Goal: Task Accomplishment & Management: Manage account settings

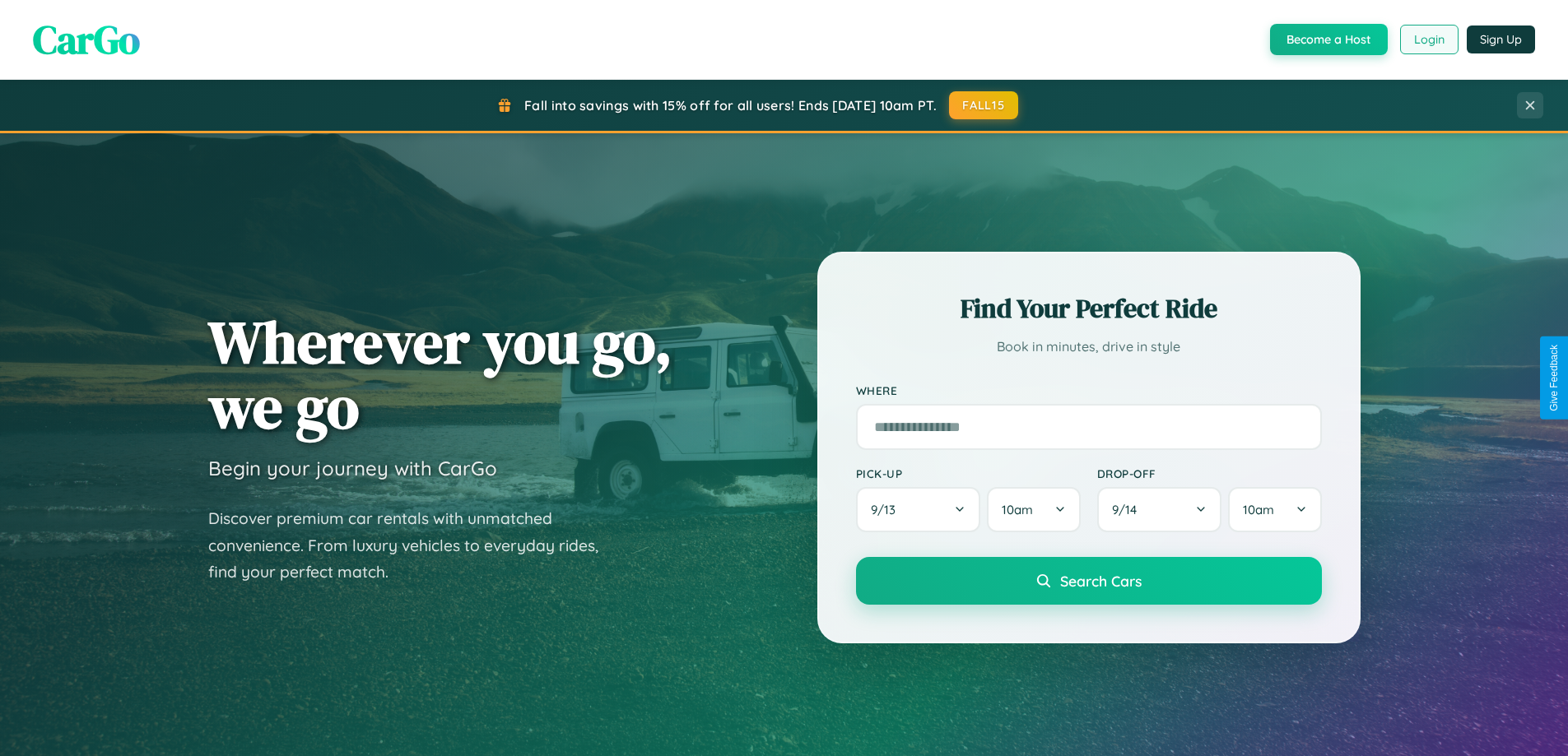
click at [1428, 40] on button "Login" at bounding box center [1428, 40] width 59 height 30
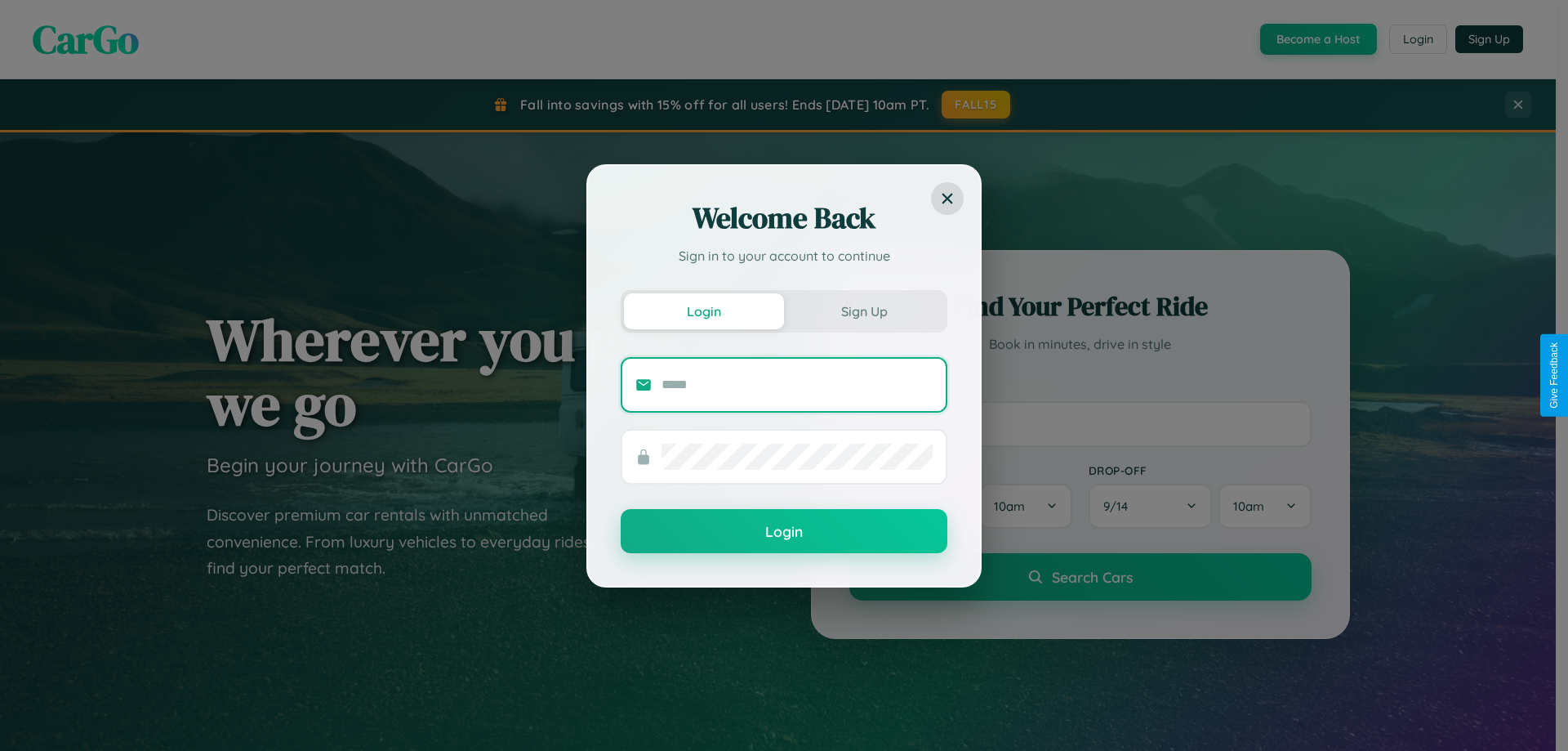
click at [797, 384] on input "text" at bounding box center [797, 384] width 271 height 27
type input "**********"
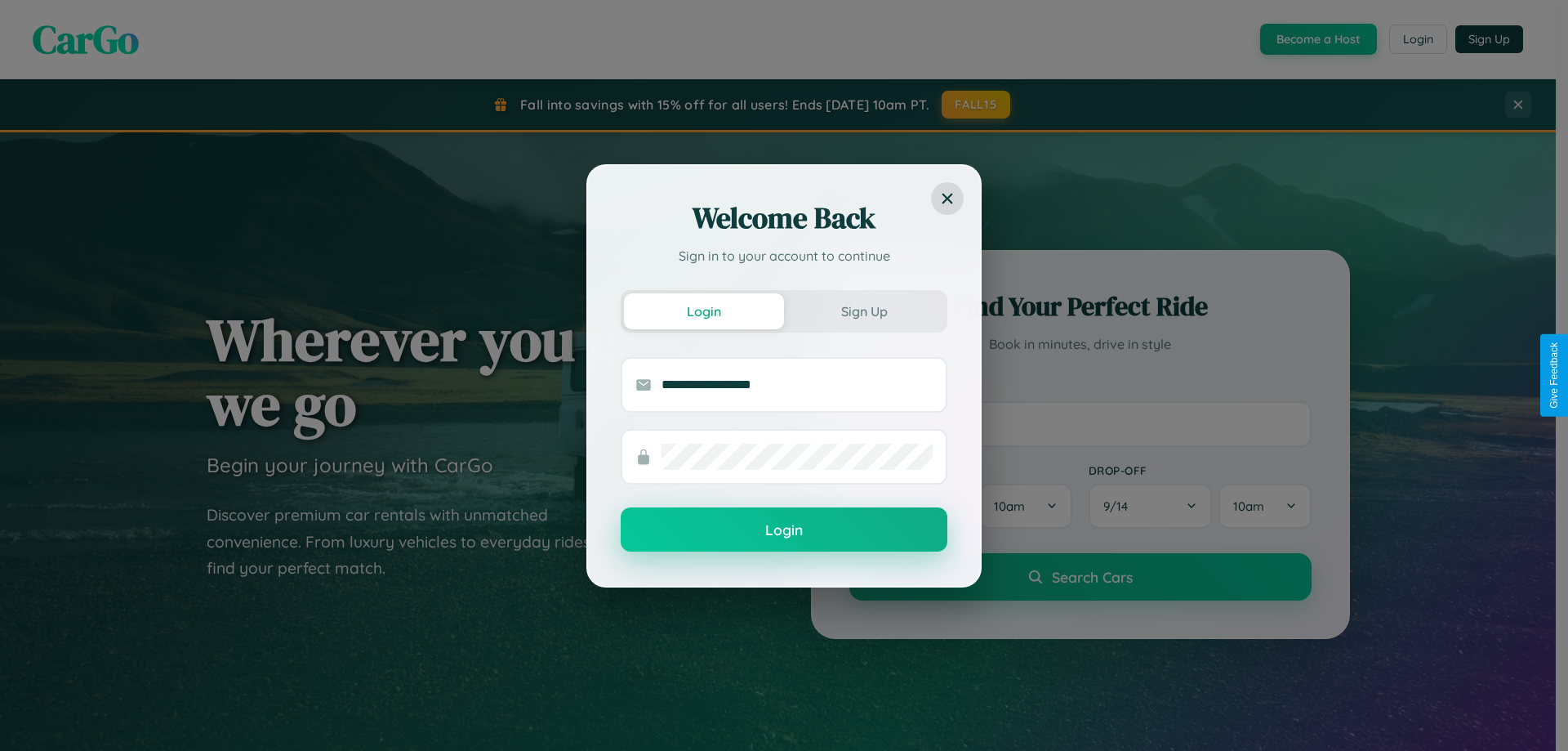
click at [784, 530] on button "Login" at bounding box center [784, 529] width 327 height 44
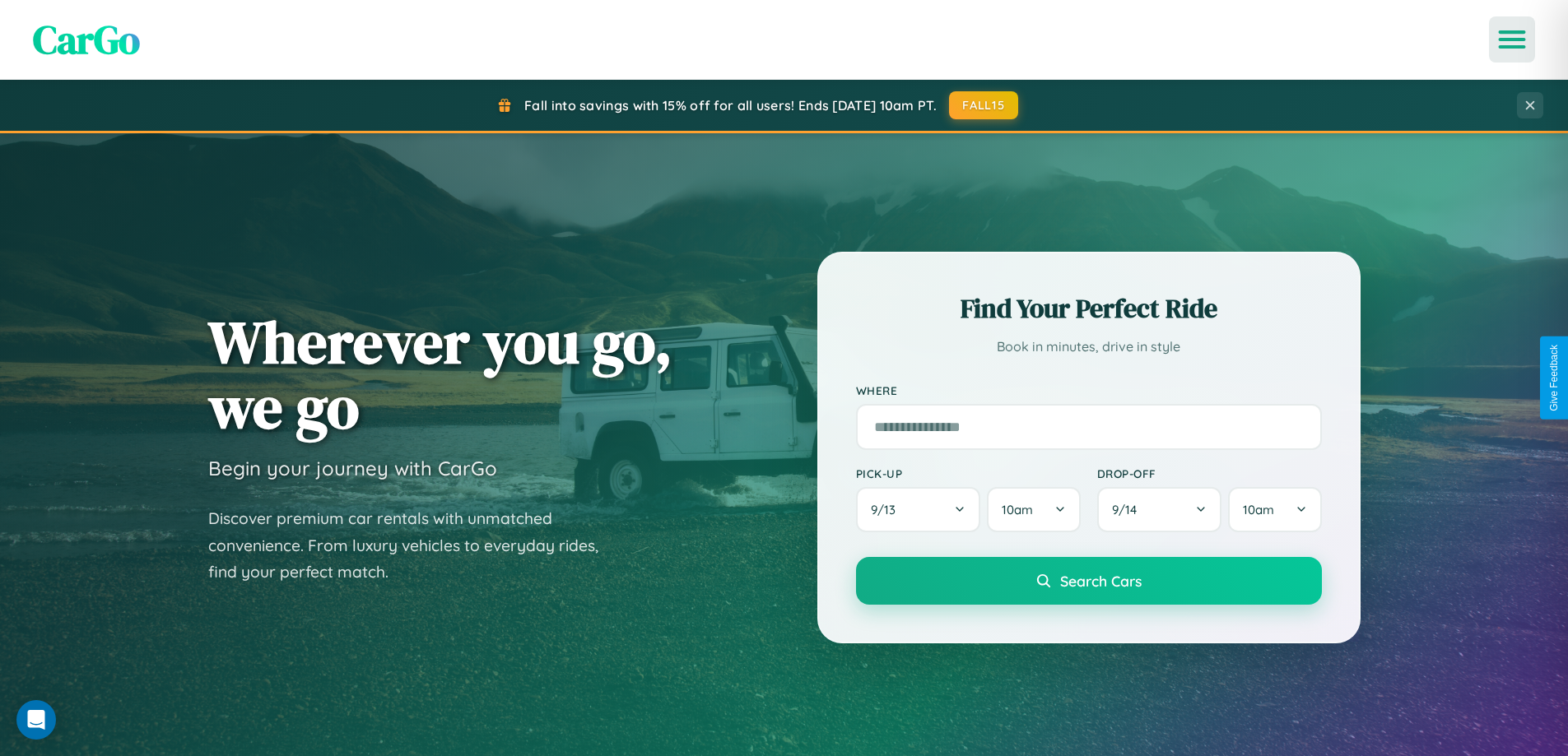
click at [1511, 40] on icon "Open menu" at bounding box center [1512, 39] width 24 height 15
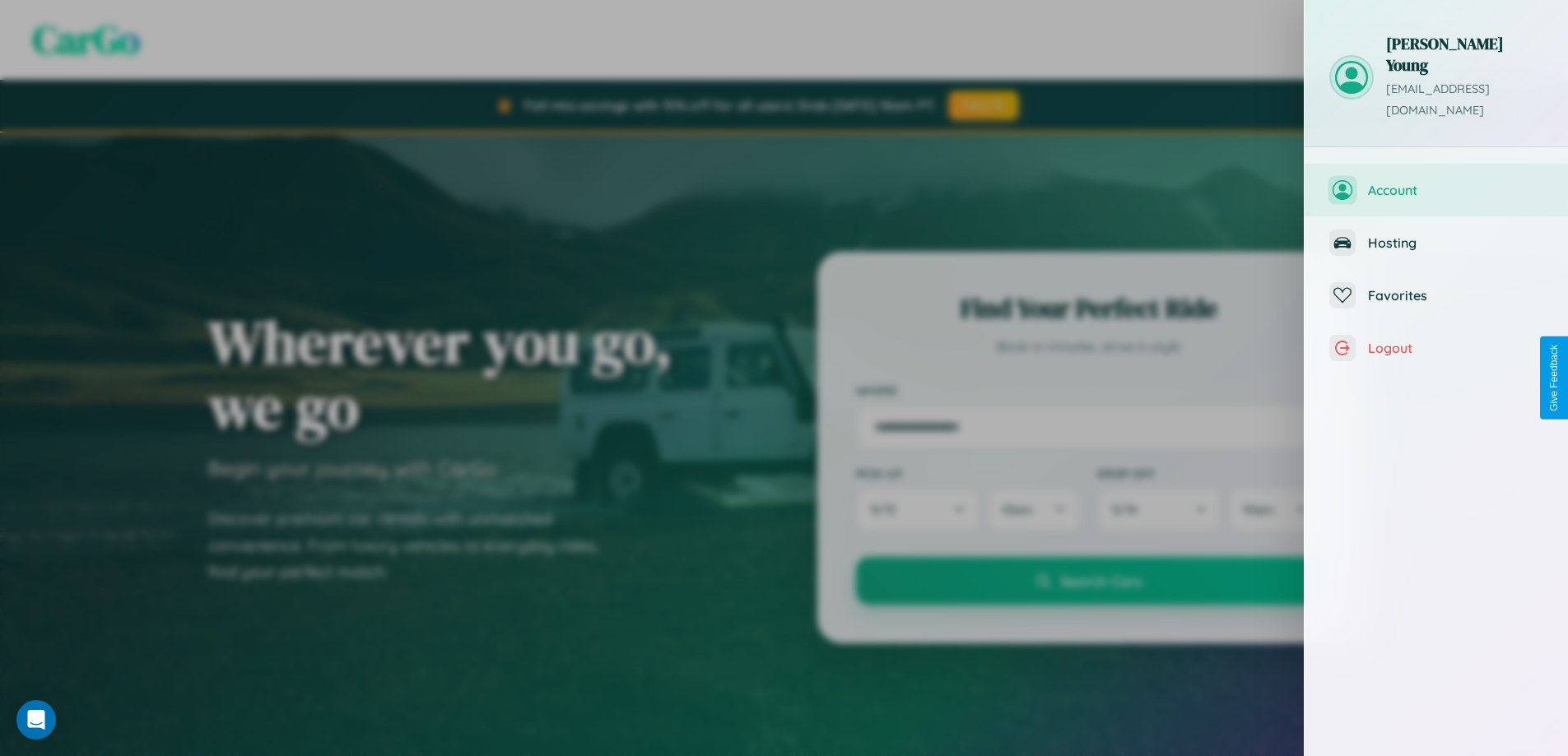
click at [1436, 182] on span "Account" at bounding box center [1455, 189] width 176 height 17
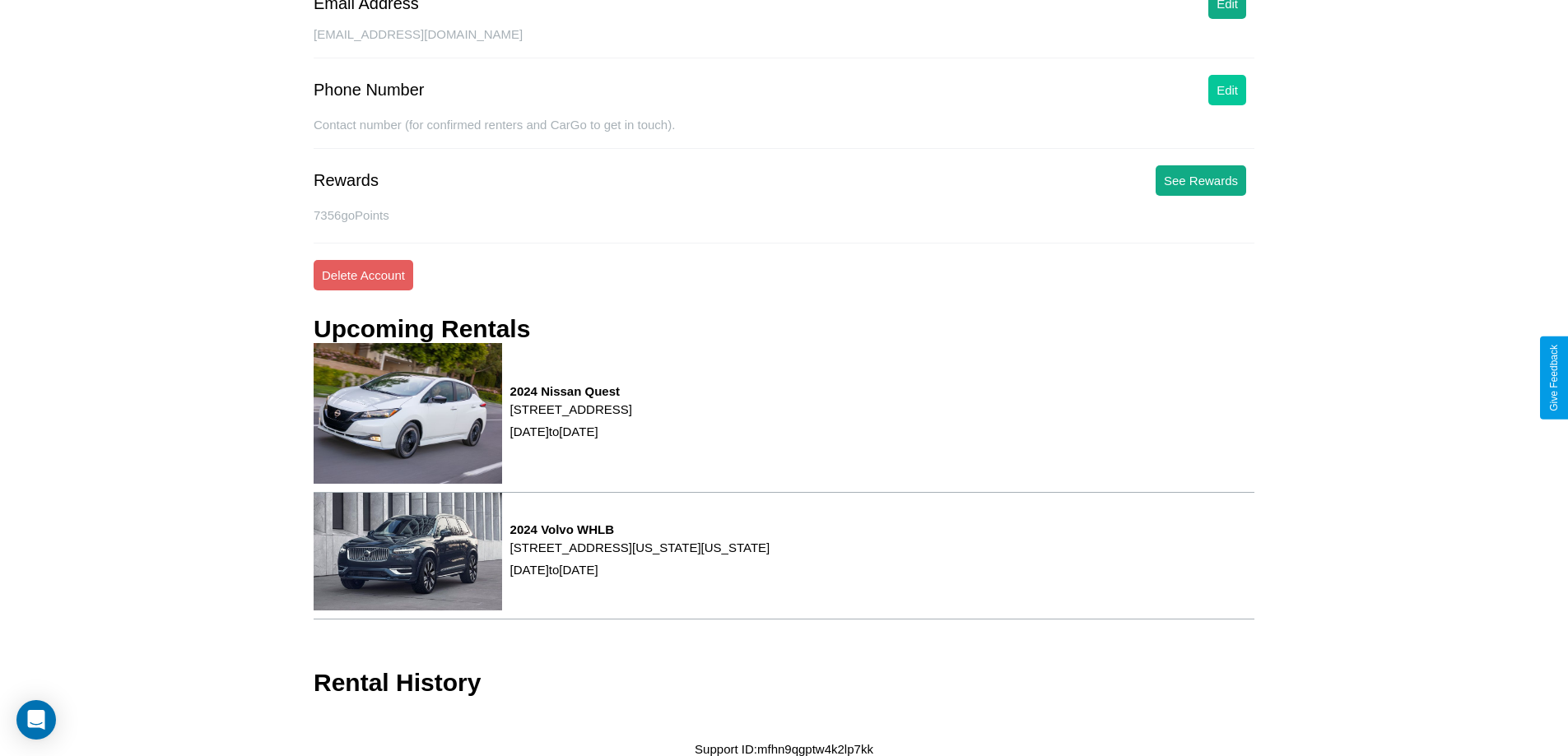
scroll to position [315, 0]
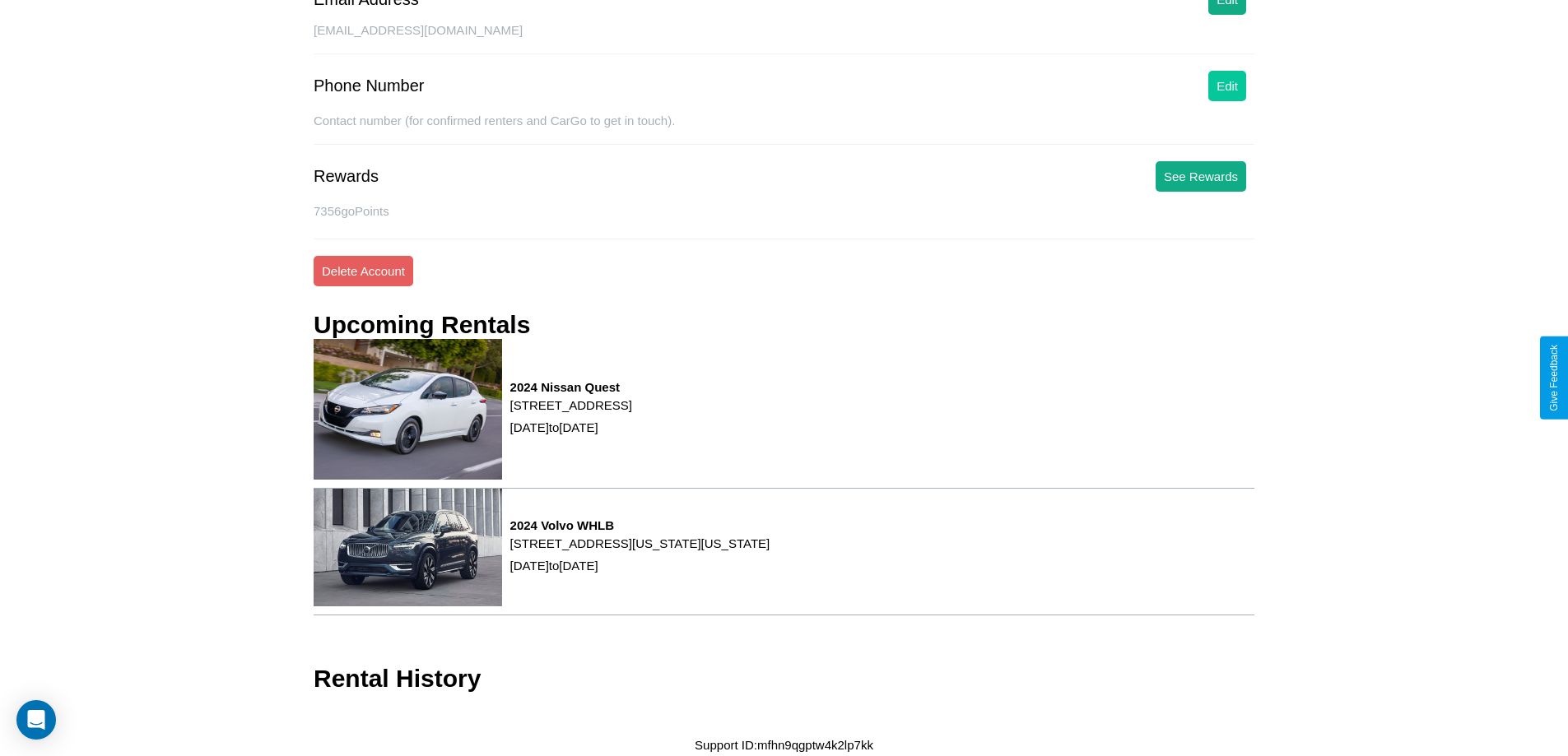
click at [1227, 85] on button "Edit" at bounding box center [1227, 85] width 38 height 31
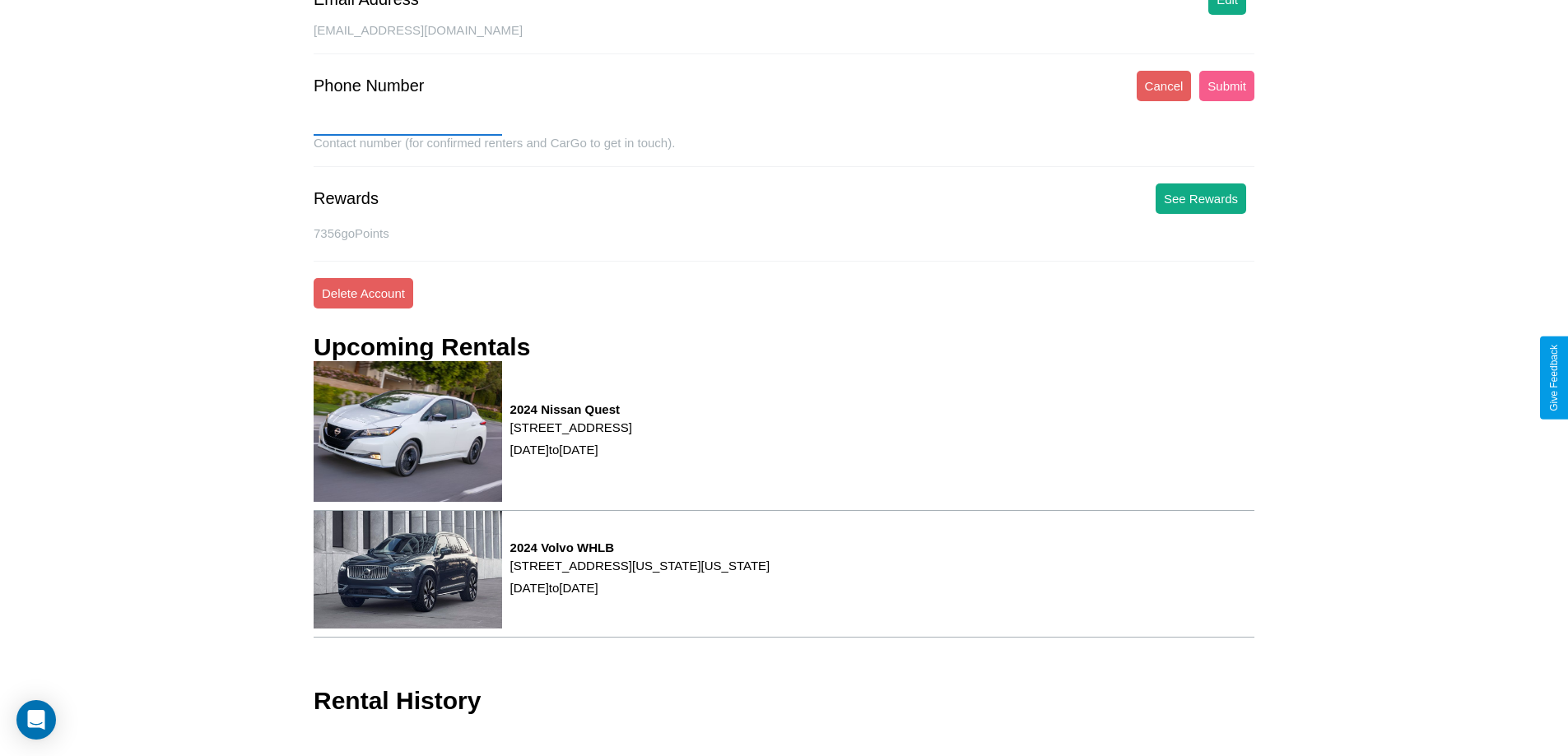
click at [407, 123] on input "text" at bounding box center [408, 122] width 189 height 27
type input "**********"
click at [1227, 85] on button "Submit" at bounding box center [1227, 85] width 56 height 31
